Goal: Answer question/provide support: Share knowledge or assist other users

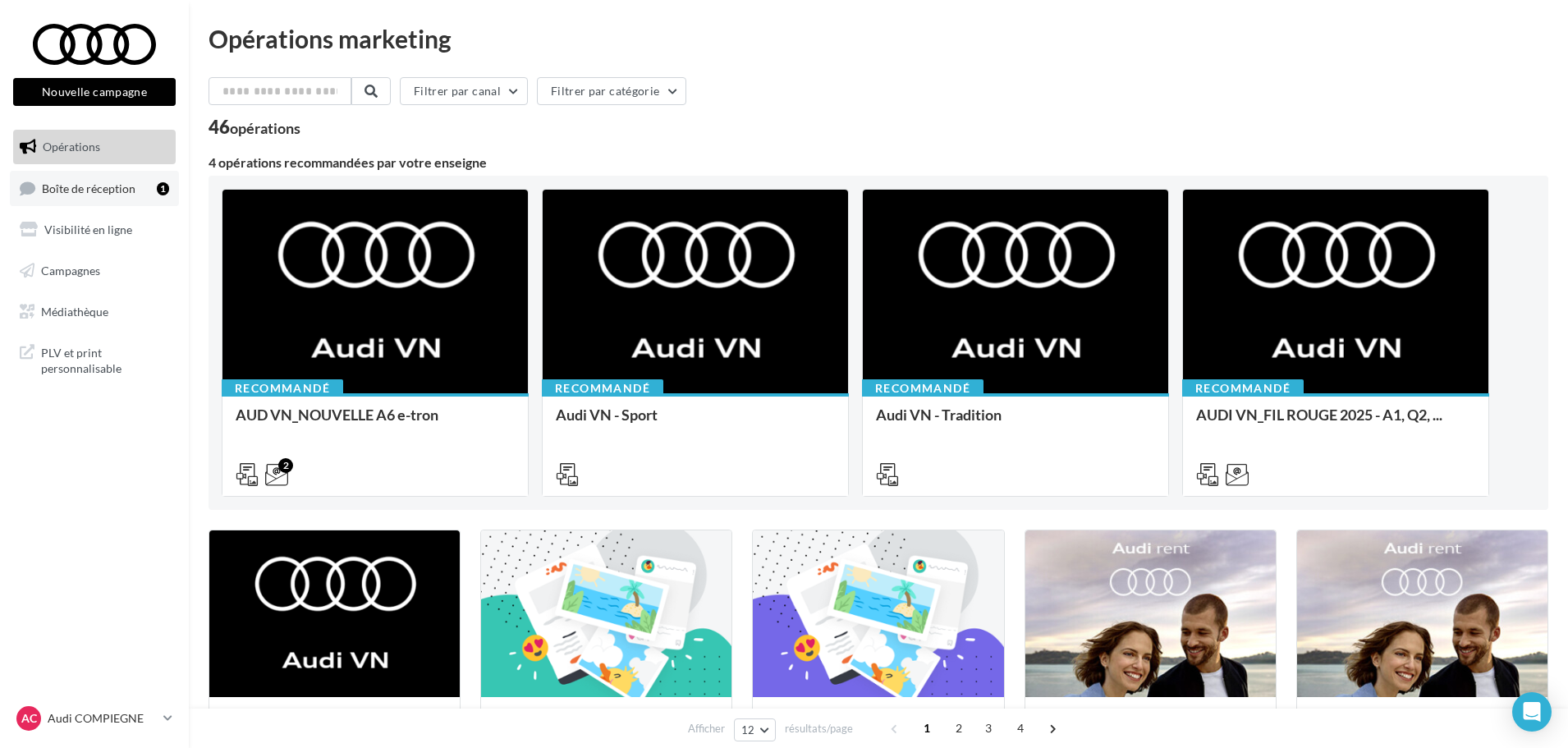
click at [97, 185] on span "Boîte de réception" at bounding box center [89, 187] width 94 height 14
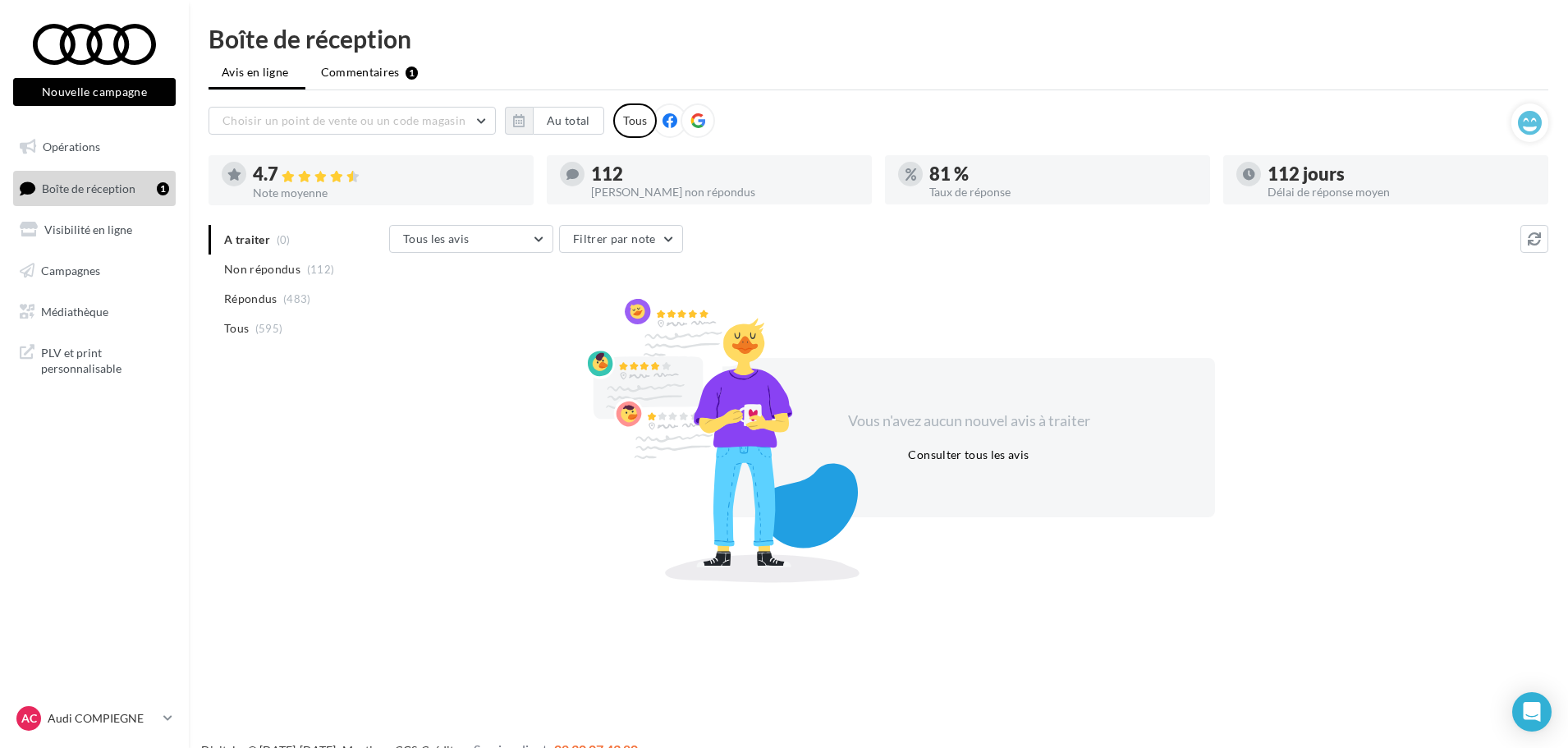
click at [385, 68] on span "Commentaires" at bounding box center [361, 73] width 79 height 17
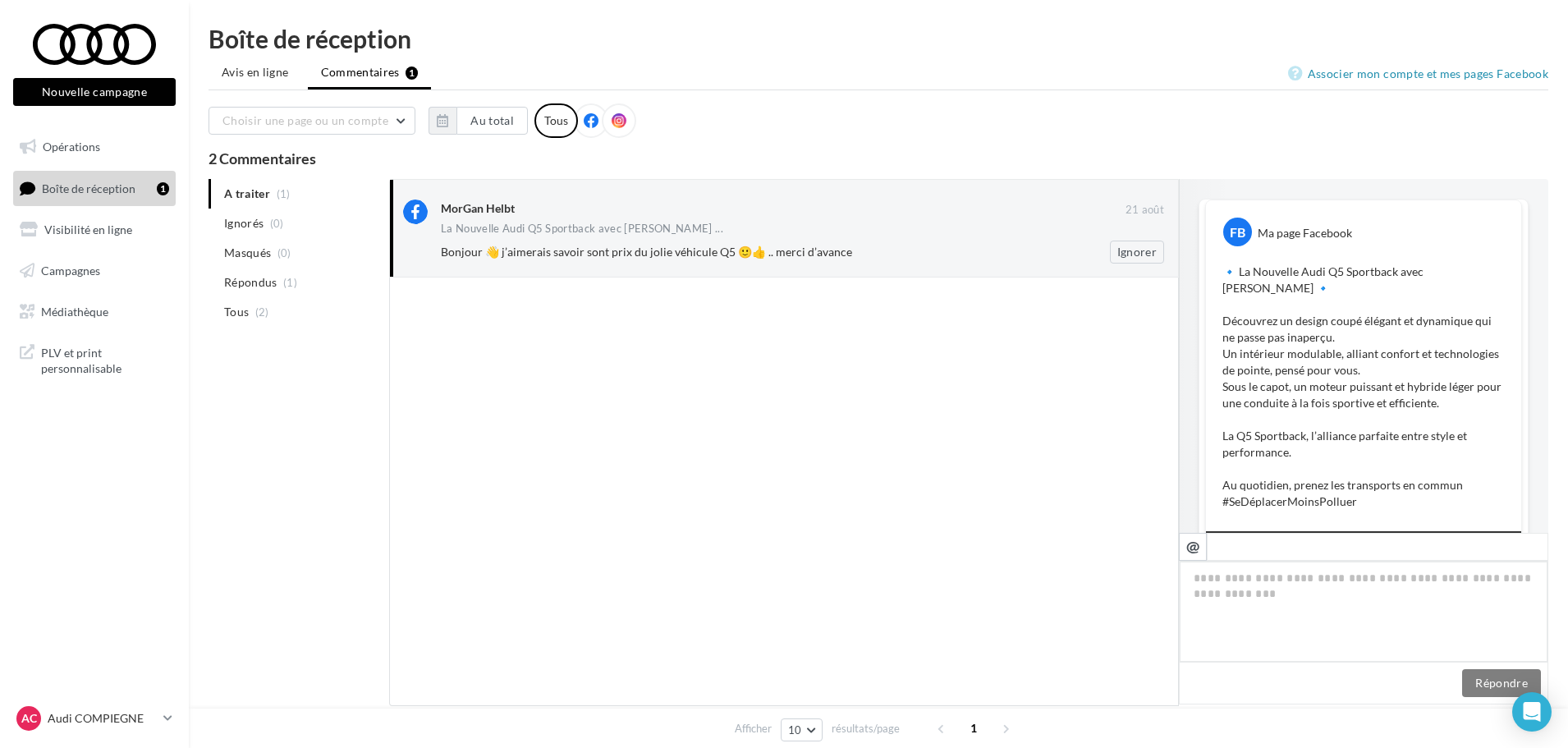
scroll to position [606, 0]
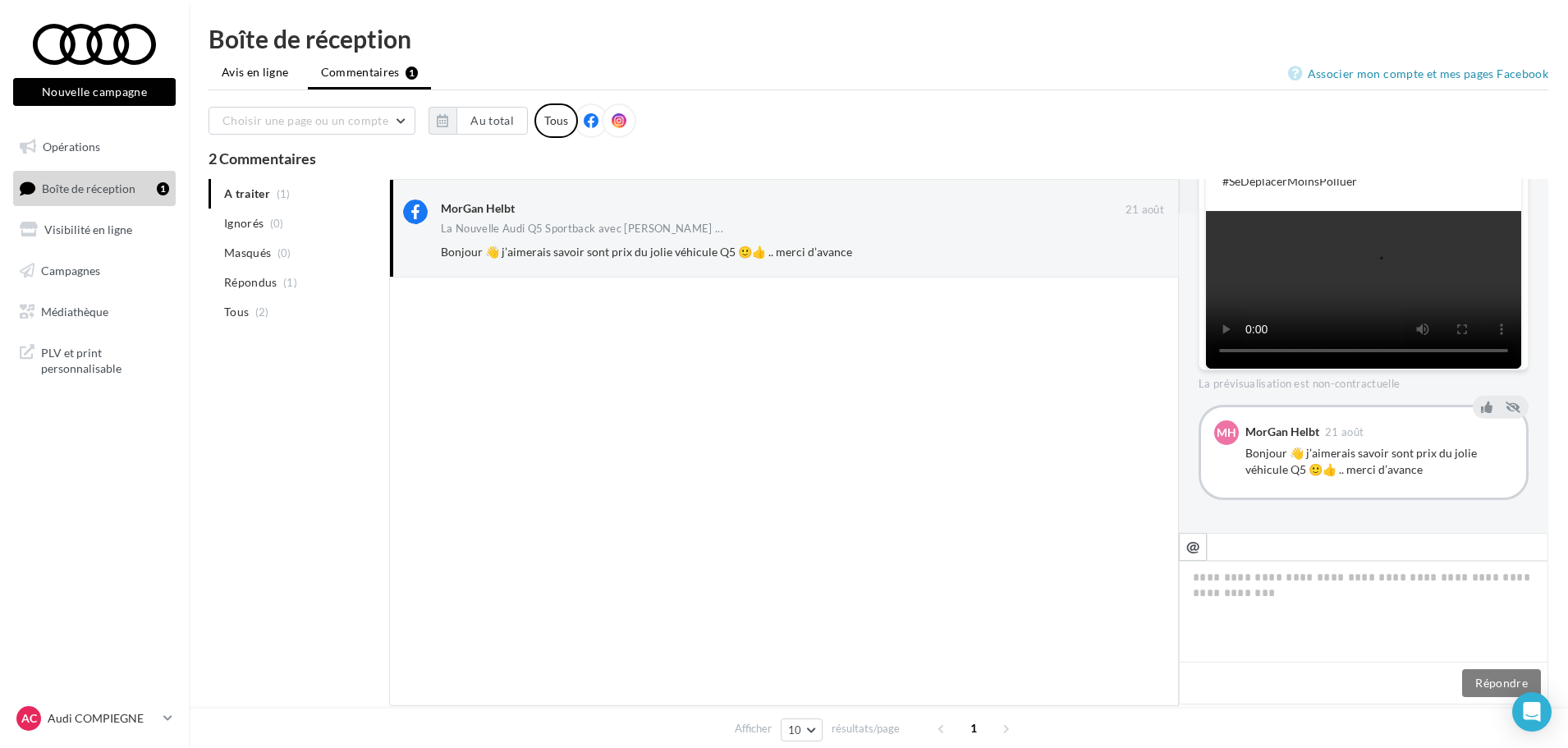
click at [251, 73] on span "Avis en ligne" at bounding box center [255, 73] width 67 height 17
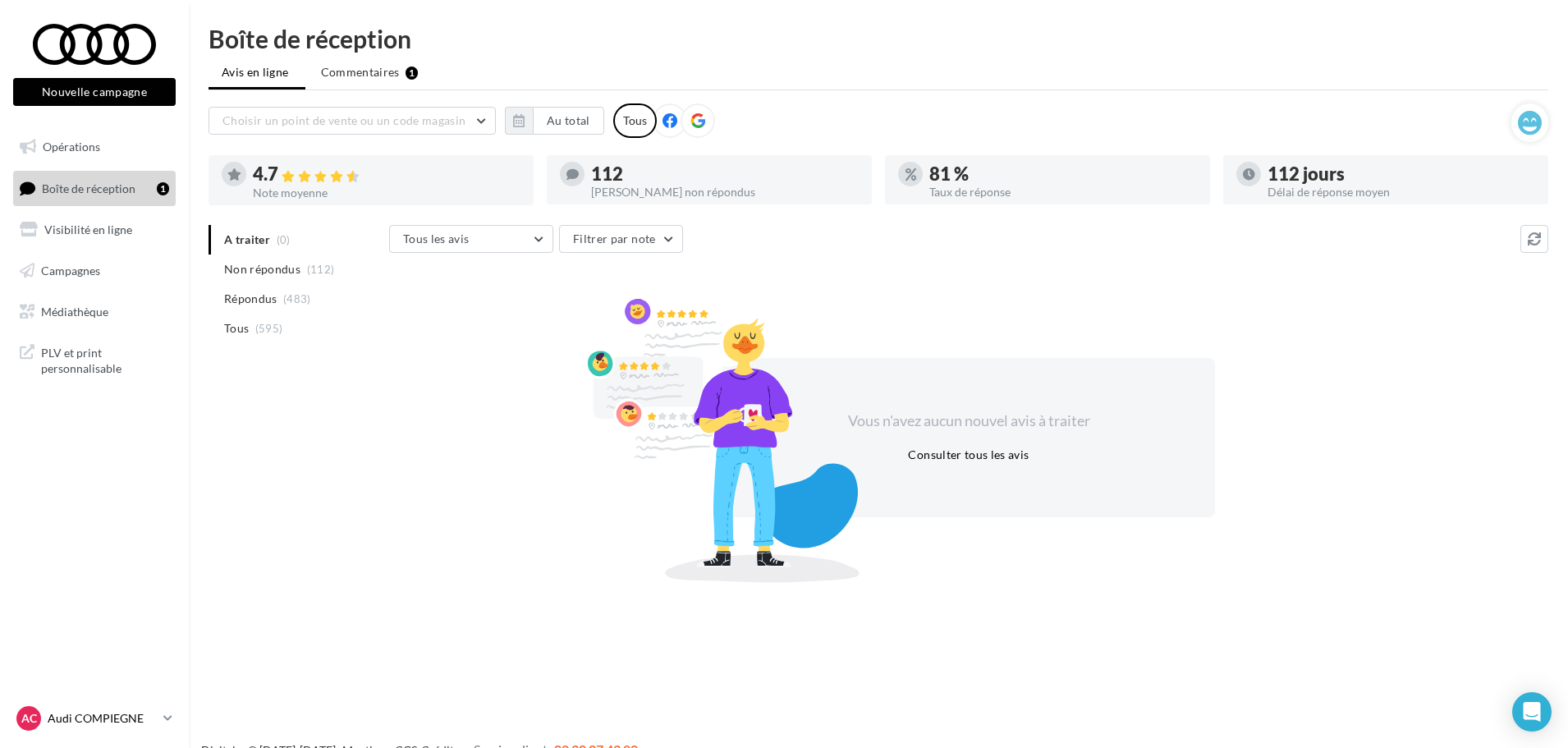
click at [111, 716] on p "Audi COMPIEGNE" at bounding box center [102, 719] width 109 height 17
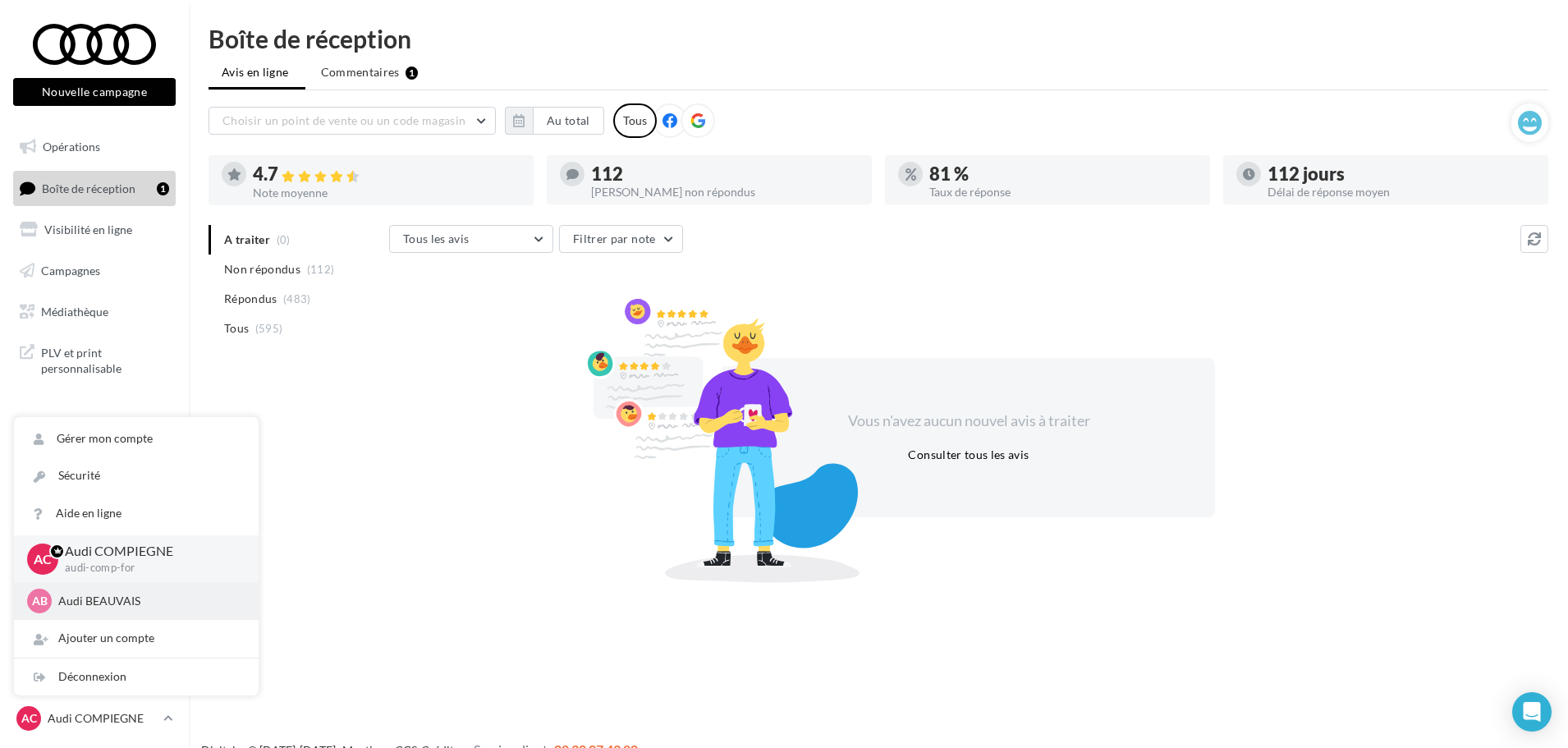
click at [106, 597] on p "Audi BEAUVAIS" at bounding box center [149, 601] width 181 height 17
